Goal: Find specific page/section: Find specific page/section

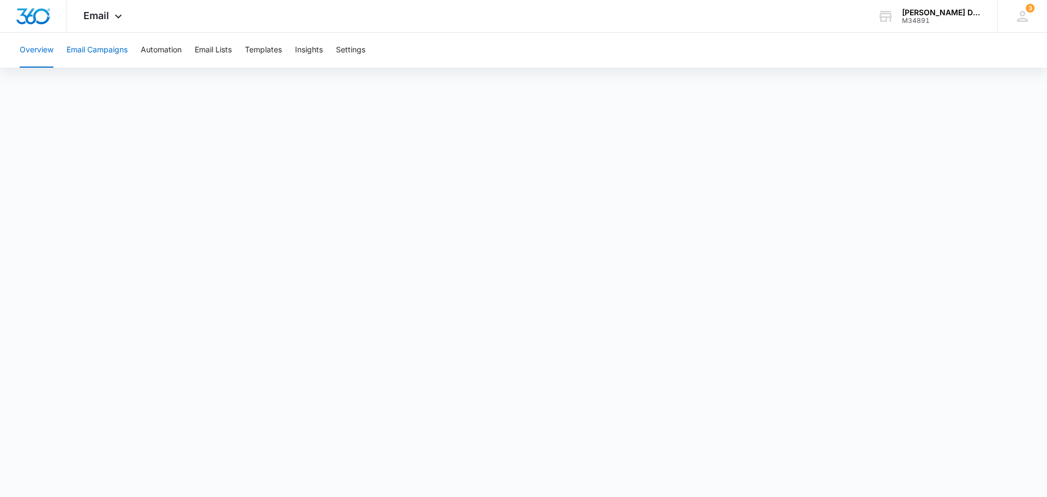
click at [110, 40] on button "Email Campaigns" at bounding box center [97, 50] width 61 height 35
click at [110, 51] on button "Email Campaigns" at bounding box center [97, 50] width 61 height 35
click at [40, 58] on button "Overview" at bounding box center [37, 50] width 34 height 35
click at [111, 46] on button "Email Campaigns" at bounding box center [97, 50] width 61 height 35
